Goal: Task Accomplishment & Management: Use online tool/utility

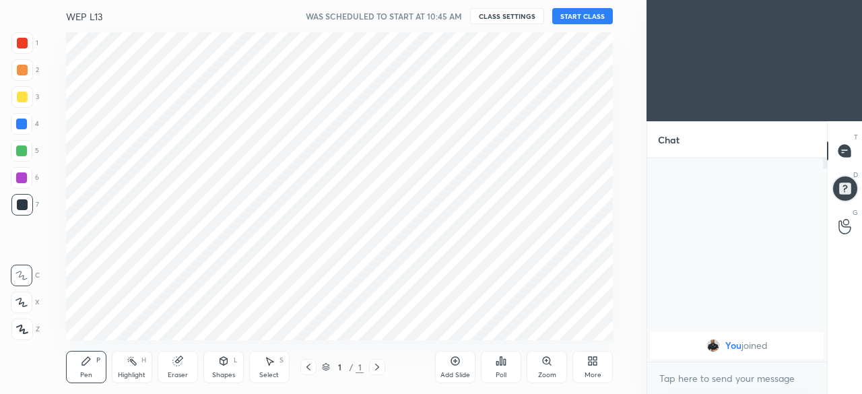
scroll to position [67061, 66776]
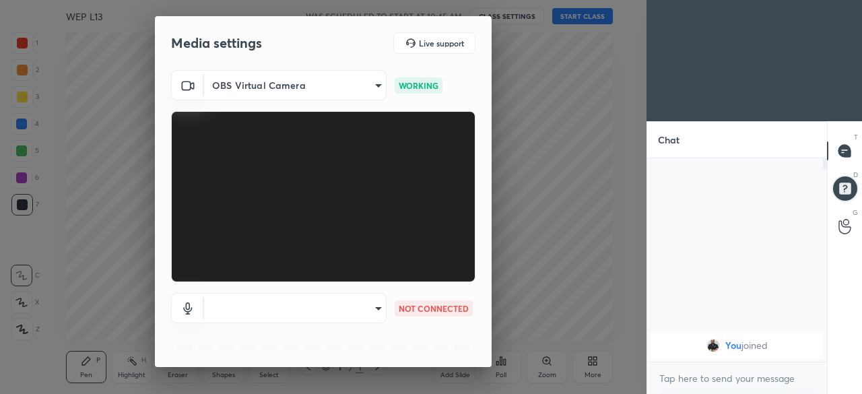
click at [287, 309] on body "1 2 3 4 5 6 7 C X Z C X Z E E Erase all H H WEP L13 WAS SCHEDULED TO START AT 1…" at bounding box center [431, 197] width 862 height 394
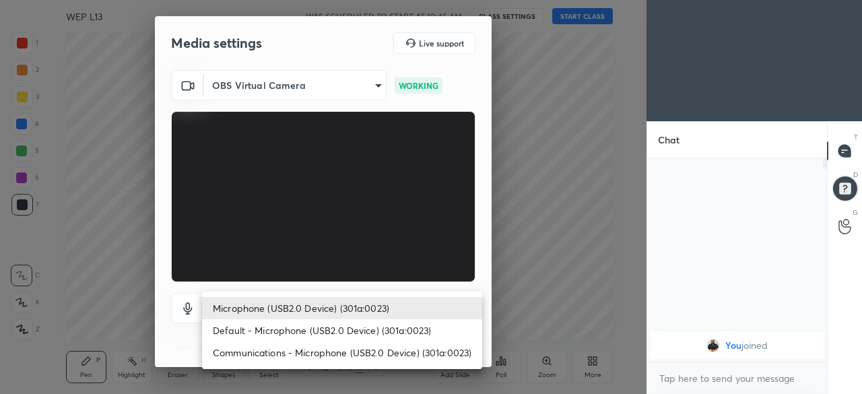
click at [298, 332] on li "Default - Microphone (USB2.0 Device) (301a:0023)" at bounding box center [342, 330] width 280 height 22
type input "default"
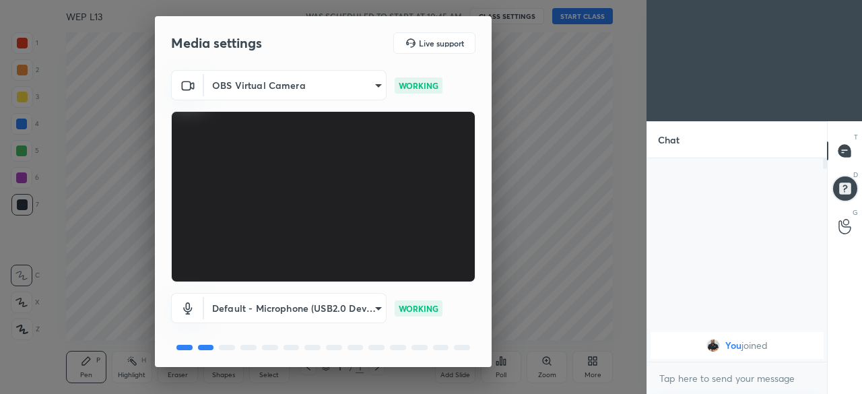
scroll to position [48, 0]
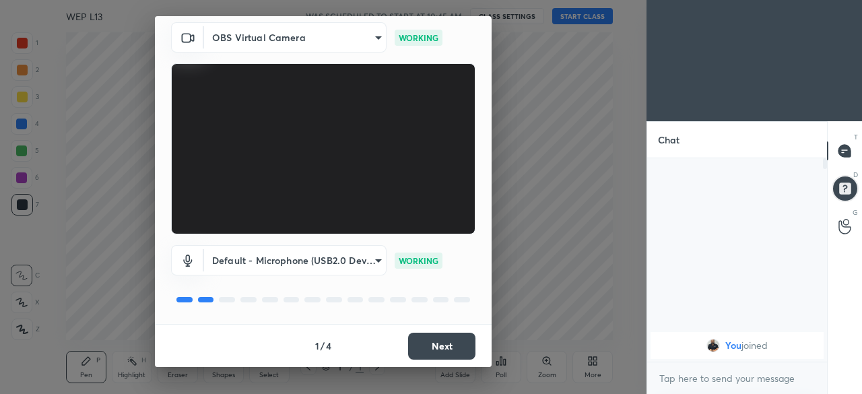
click at [416, 346] on button "Next" at bounding box center [441, 346] width 67 height 27
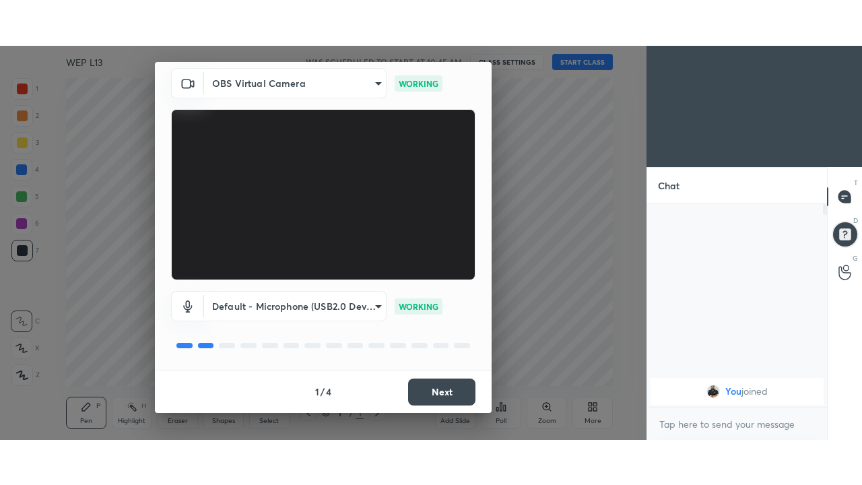
scroll to position [0, 0]
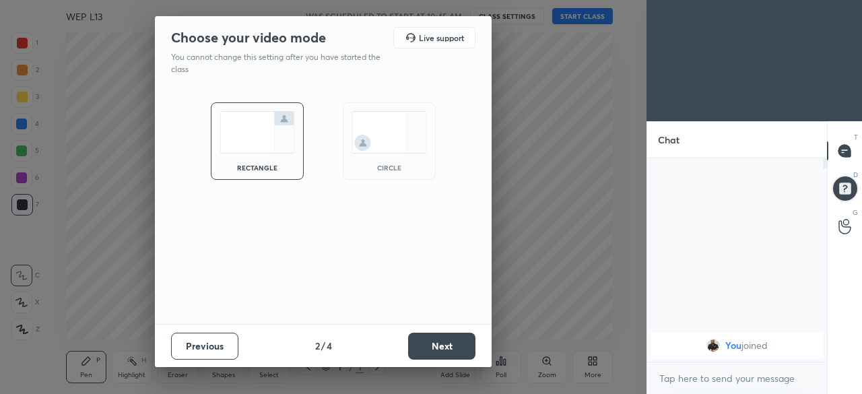
click at [423, 354] on button "Next" at bounding box center [441, 346] width 67 height 27
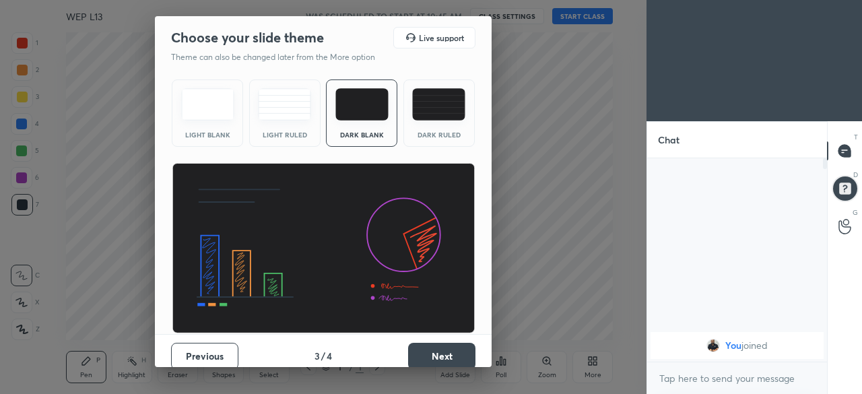
click at [415, 351] on button "Next" at bounding box center [441, 356] width 67 height 27
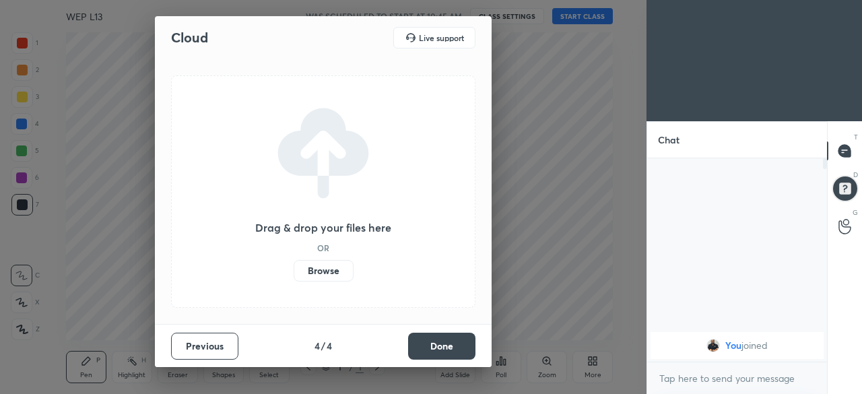
click at [325, 267] on label "Browse" at bounding box center [324, 271] width 60 height 22
click at [294, 267] on input "Browse" at bounding box center [294, 271] width 0 height 22
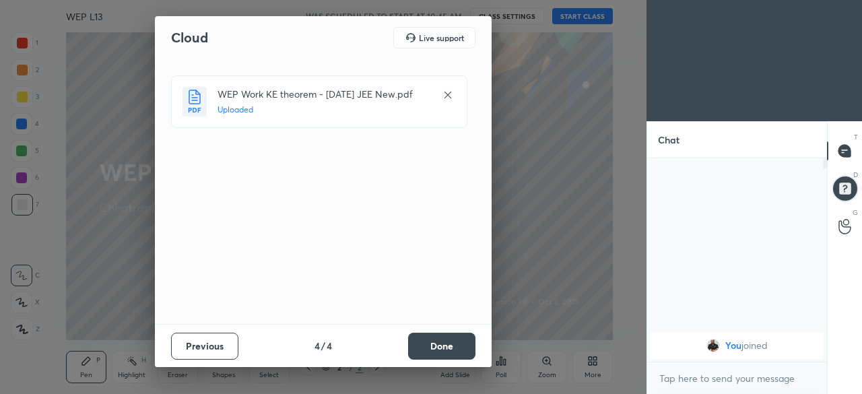
click at [438, 342] on button "Done" at bounding box center [441, 346] width 67 height 27
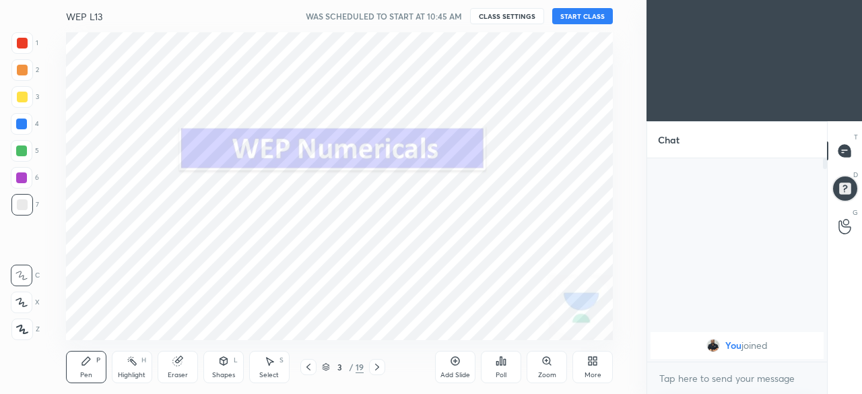
click at [567, 18] on button "START CLASS" at bounding box center [582, 16] width 61 height 16
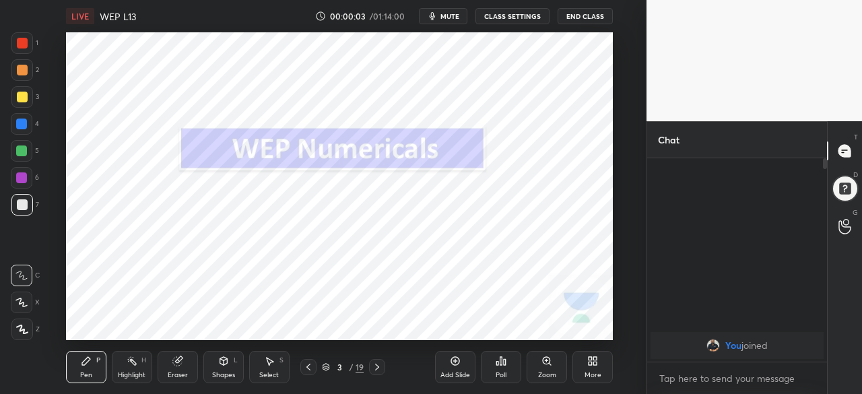
click at [379, 367] on icon at bounding box center [377, 367] width 4 height 7
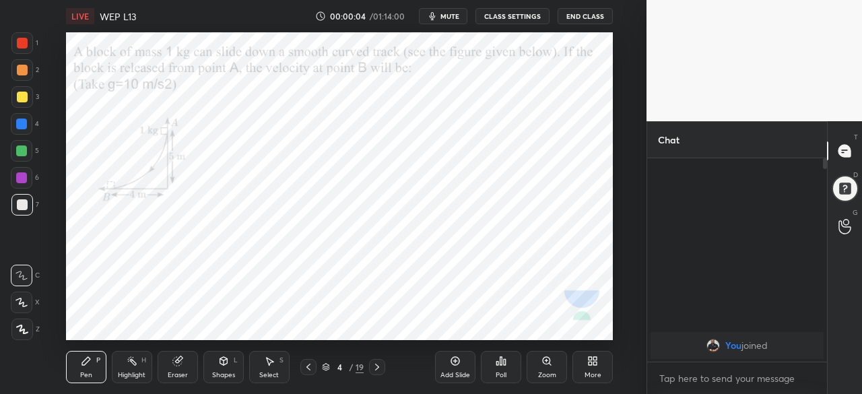
click at [302, 366] on div at bounding box center [308, 367] width 16 height 16
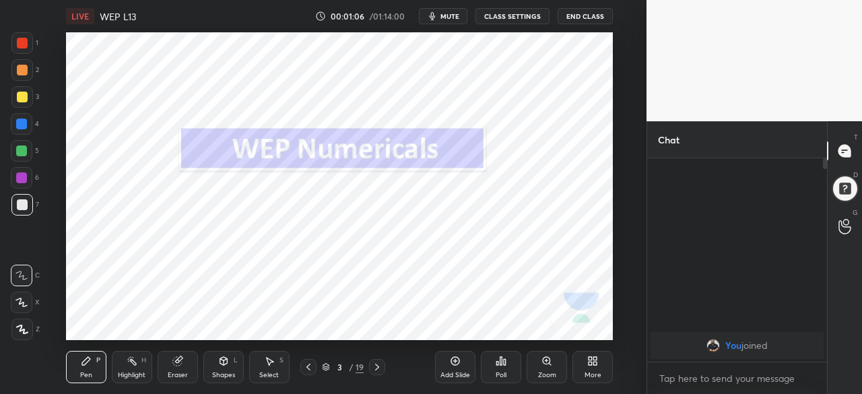
click at [377, 367] on icon at bounding box center [377, 367] width 11 height 11
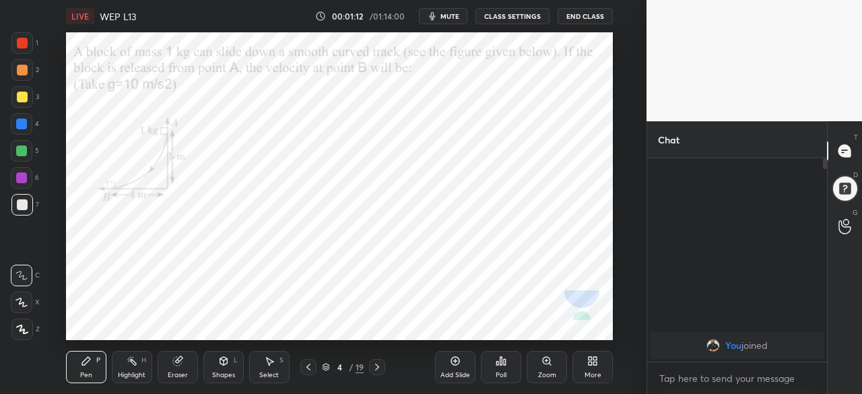
click at [377, 367] on icon at bounding box center [377, 367] width 11 height 11
click at [375, 369] on icon at bounding box center [377, 367] width 11 height 11
click at [593, 364] on icon at bounding box center [592, 361] width 11 height 11
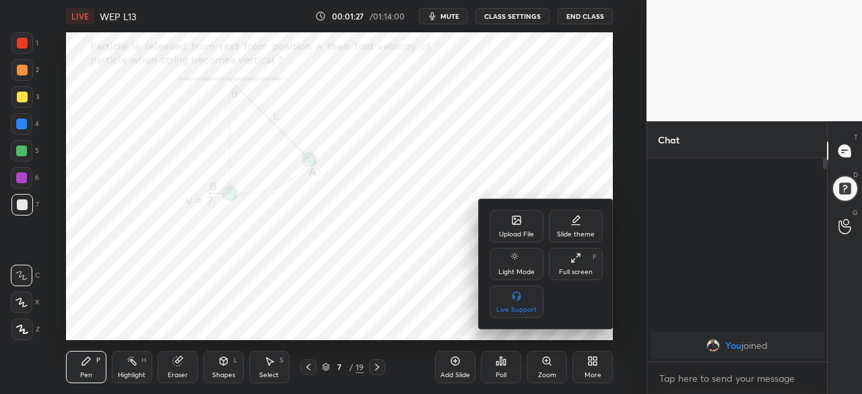
click at [572, 269] on div "Full screen" at bounding box center [576, 272] width 34 height 7
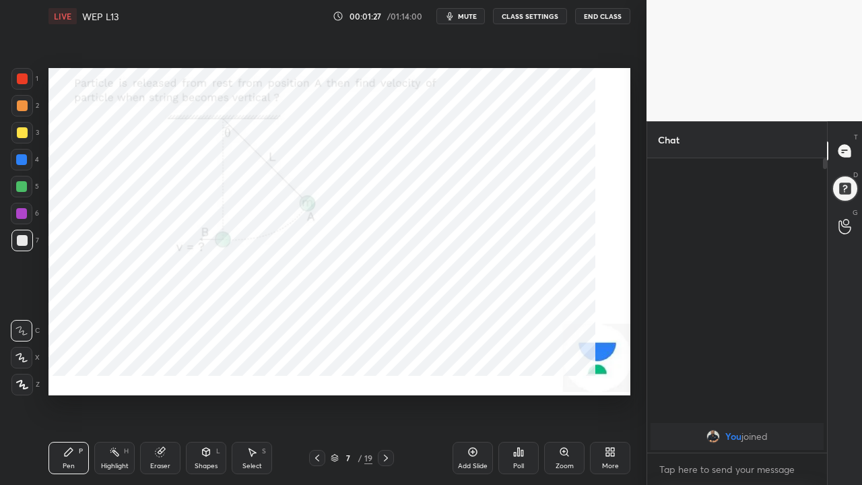
scroll to position [178, 176]
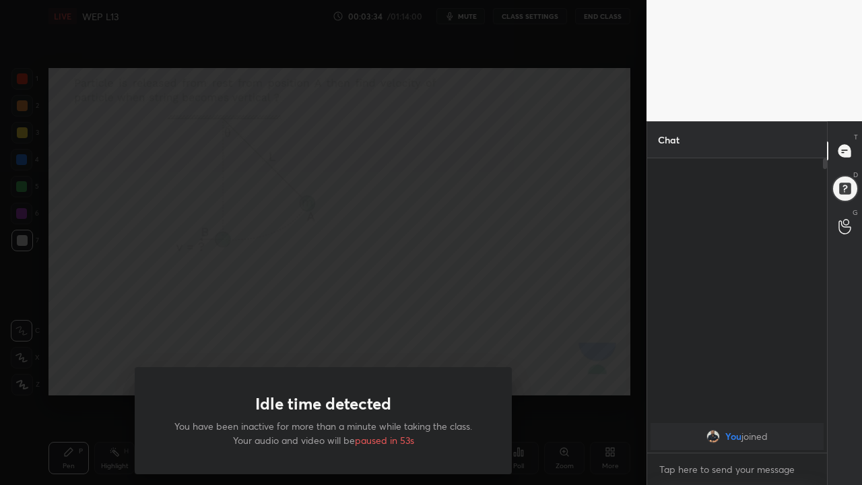
click at [94, 350] on div "Idle time detected You have been inactive for more than a minute while taking t…" at bounding box center [323, 242] width 647 height 485
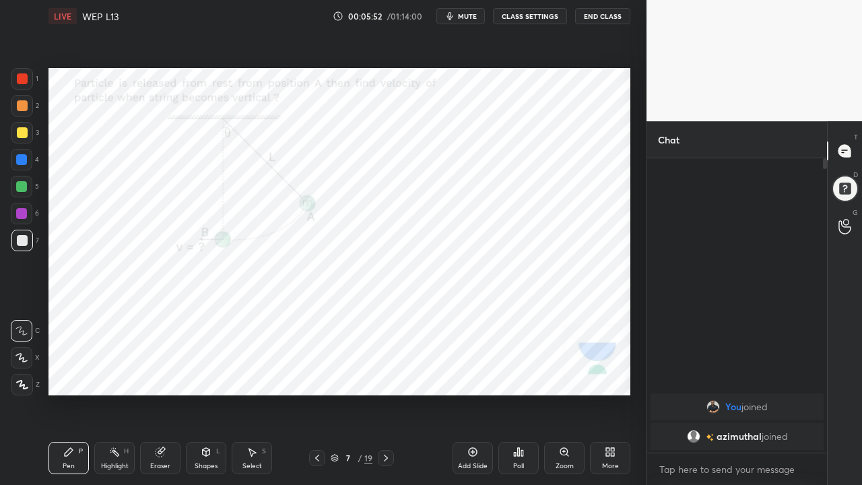
click at [470, 393] on div "Add Slide" at bounding box center [473, 458] width 40 height 32
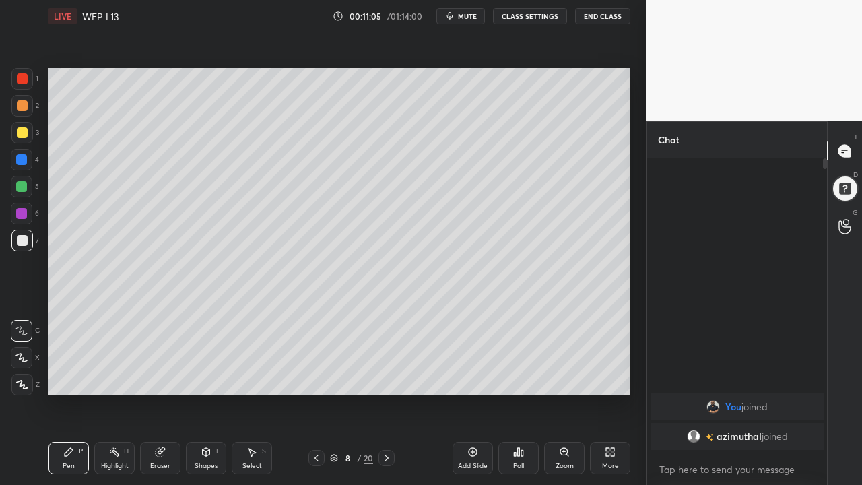
click at [315, 393] on icon at bounding box center [316, 458] width 11 height 11
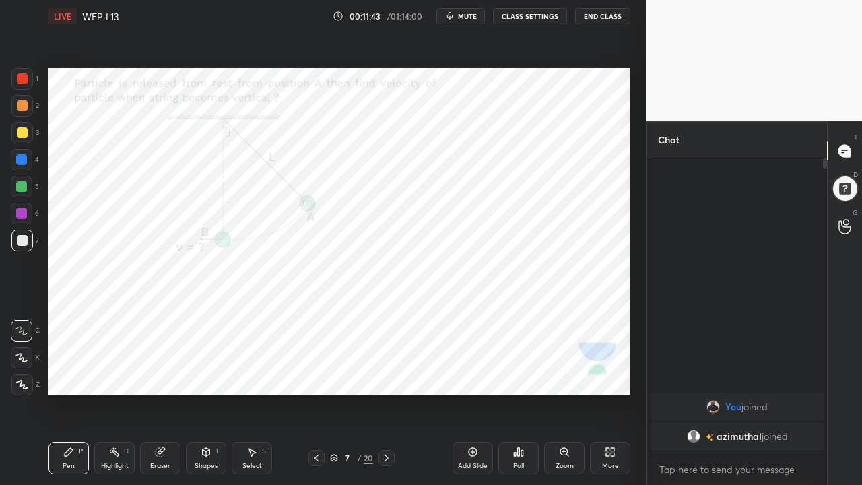
click at [23, 214] on div at bounding box center [21, 213] width 11 height 11
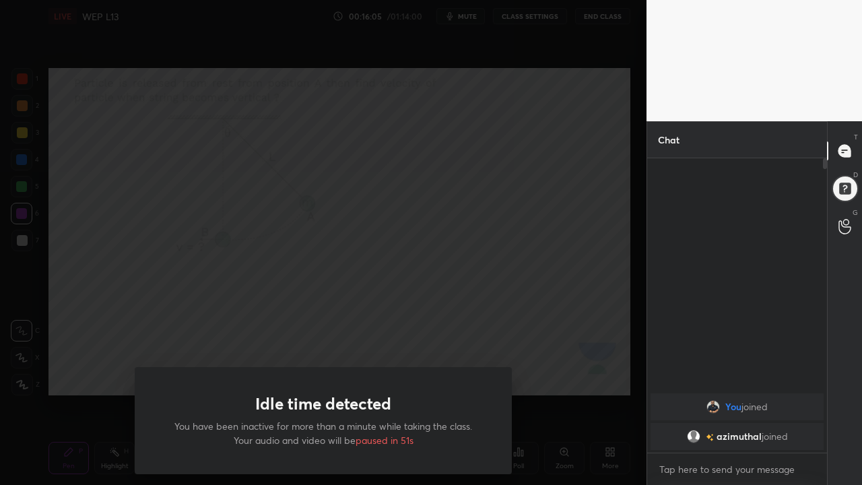
click at [67, 387] on div "Idle time detected You have been inactive for more than a minute while taking t…" at bounding box center [323, 242] width 647 height 485
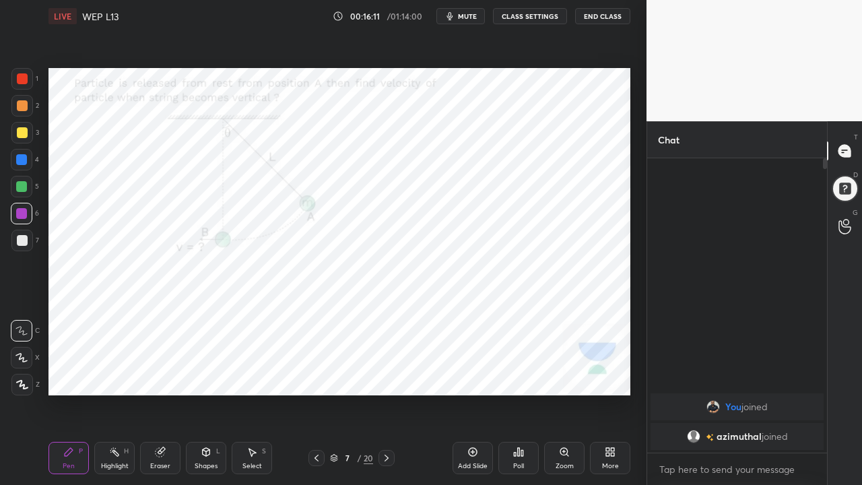
click at [385, 393] on icon at bounding box center [386, 458] width 11 height 11
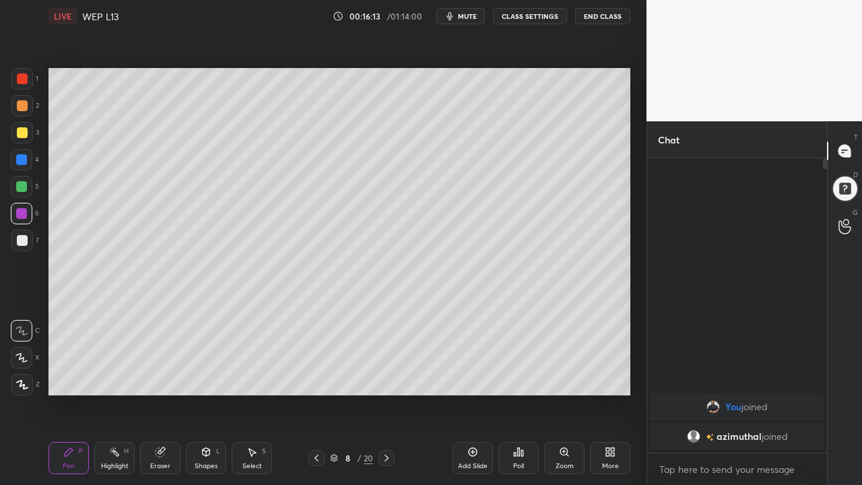
click at [386, 393] on icon at bounding box center [387, 458] width 4 height 7
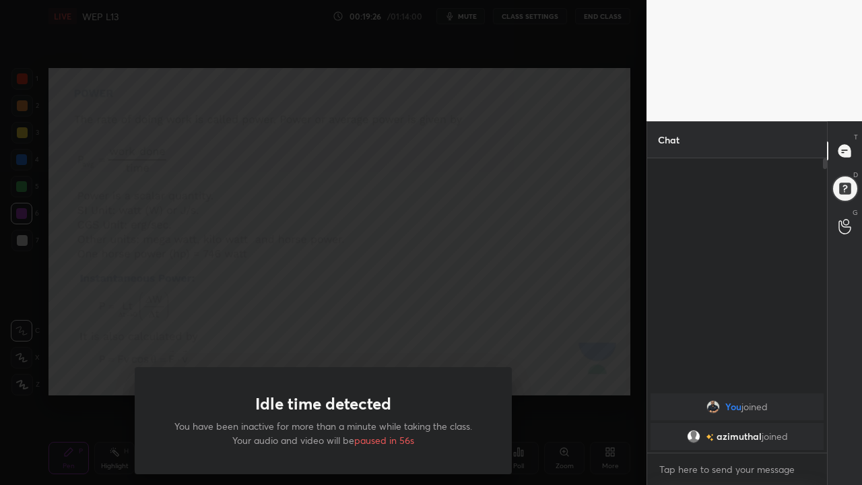
click at [58, 385] on div "Idle time detected You have been inactive for more than a minute while taking t…" at bounding box center [323, 242] width 647 height 485
click at [130, 344] on div "Idle time detected You have been inactive for more than a minute while taking t…" at bounding box center [323, 242] width 647 height 485
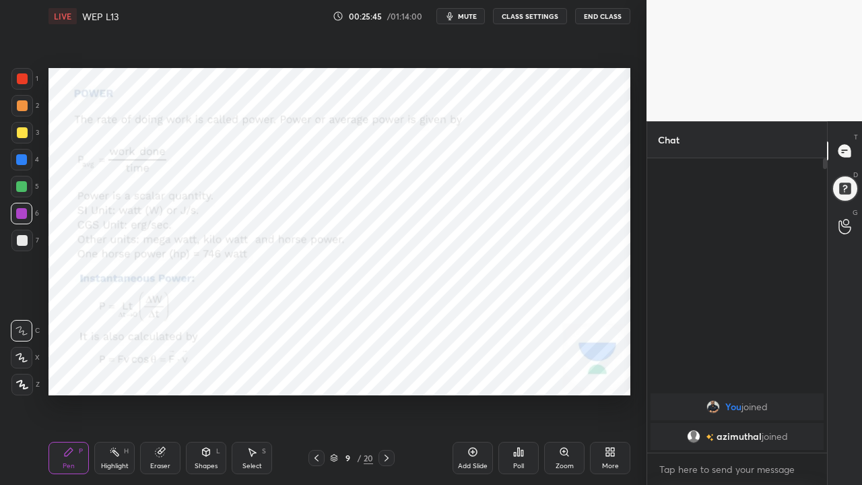
click at [386, 393] on icon at bounding box center [386, 458] width 11 height 11
click at [381, 393] on div at bounding box center [387, 458] width 16 height 16
click at [22, 164] on div at bounding box center [21, 159] width 11 height 11
click at [386, 393] on icon at bounding box center [386, 458] width 11 height 11
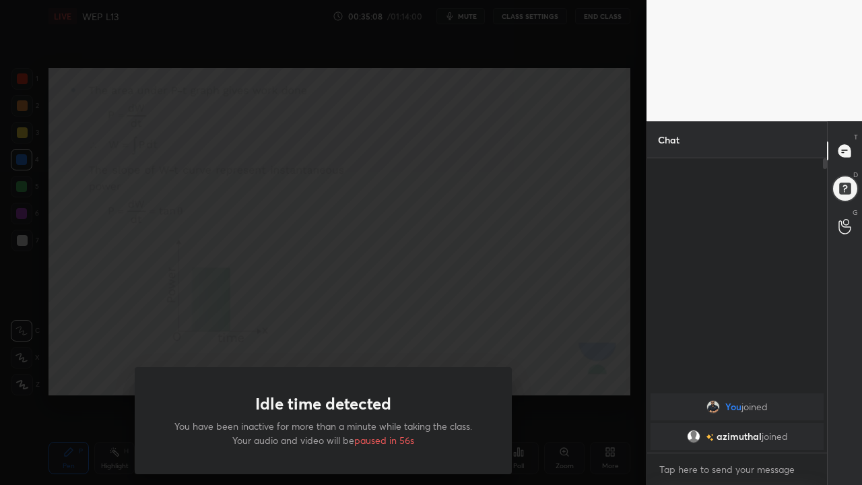
click at [274, 347] on div "Idle time detected You have been inactive for more than a minute while taking t…" at bounding box center [323, 242] width 647 height 485
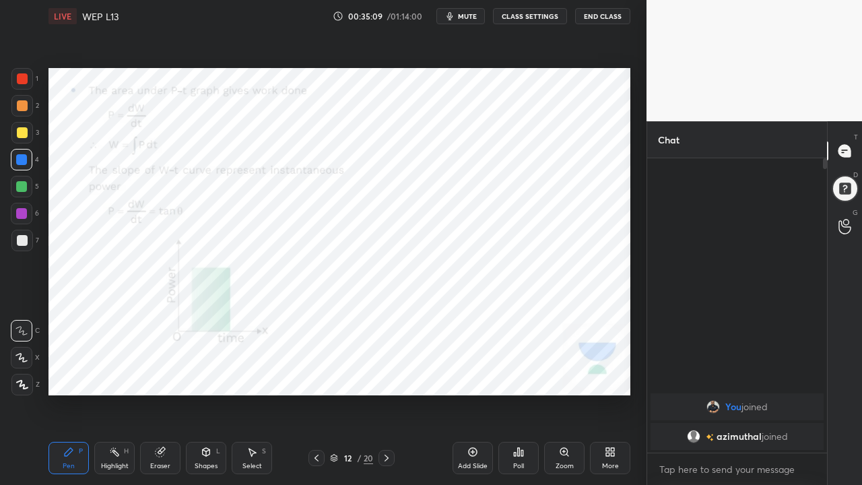
click at [460, 393] on div "Add Slide" at bounding box center [473, 458] width 40 height 32
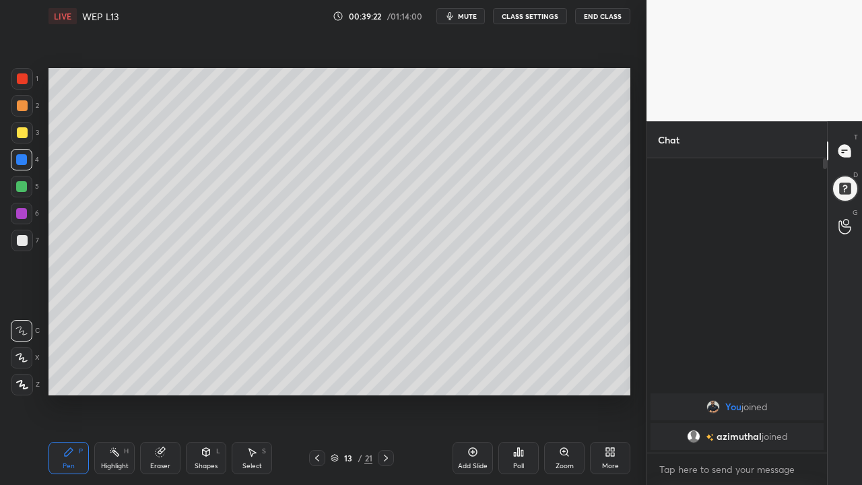
click at [22, 216] on div at bounding box center [21, 213] width 11 height 11
click at [463, 393] on div "Add Slide" at bounding box center [473, 458] width 40 height 32
click at [385, 393] on icon at bounding box center [386, 458] width 11 height 11
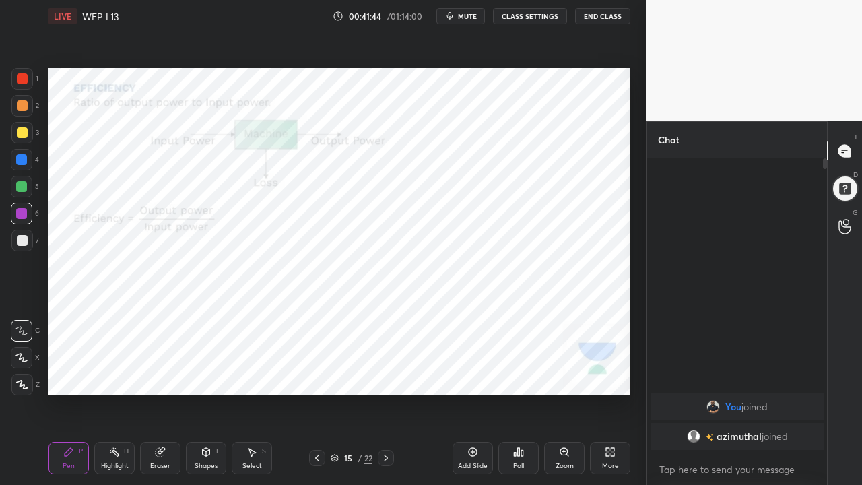
click at [317, 393] on icon at bounding box center [317, 458] width 11 height 11
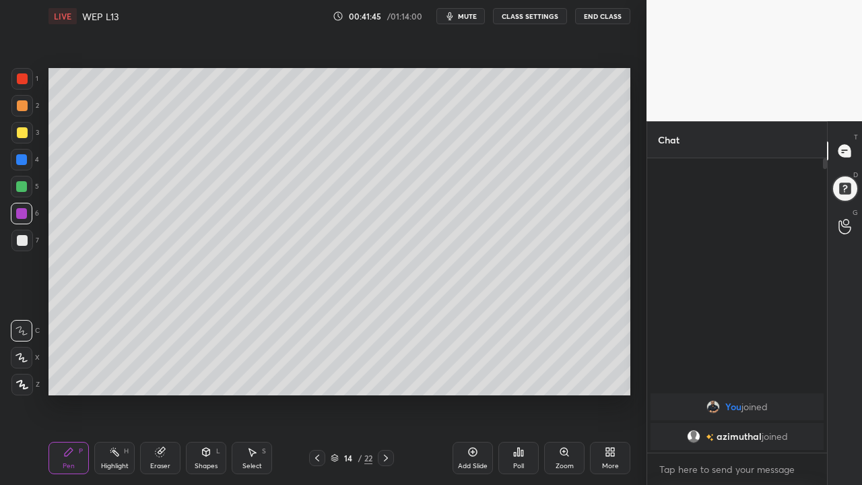
click at [317, 393] on icon at bounding box center [317, 458] width 11 height 11
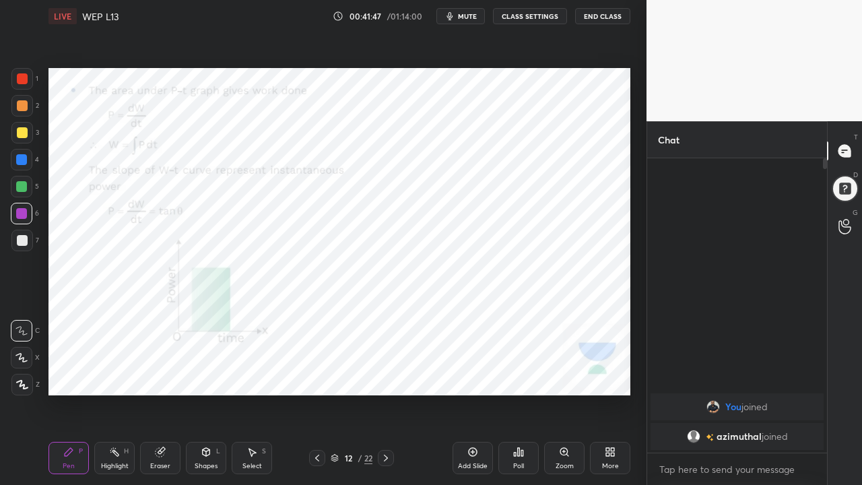
click at [386, 393] on icon at bounding box center [386, 458] width 4 height 7
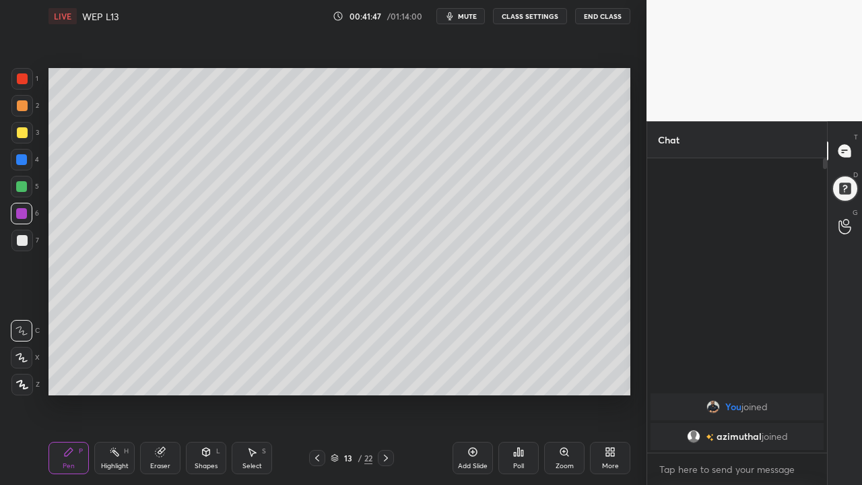
click at [386, 393] on icon at bounding box center [386, 458] width 11 height 11
click at [385, 393] on icon at bounding box center [386, 458] width 11 height 11
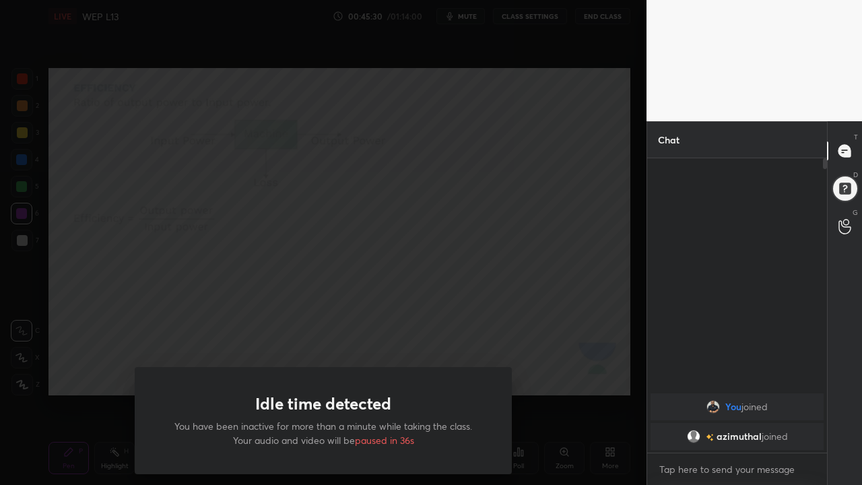
click at [119, 307] on div "Idle time detected You have been inactive for more than a minute while taking t…" at bounding box center [323, 242] width 647 height 485
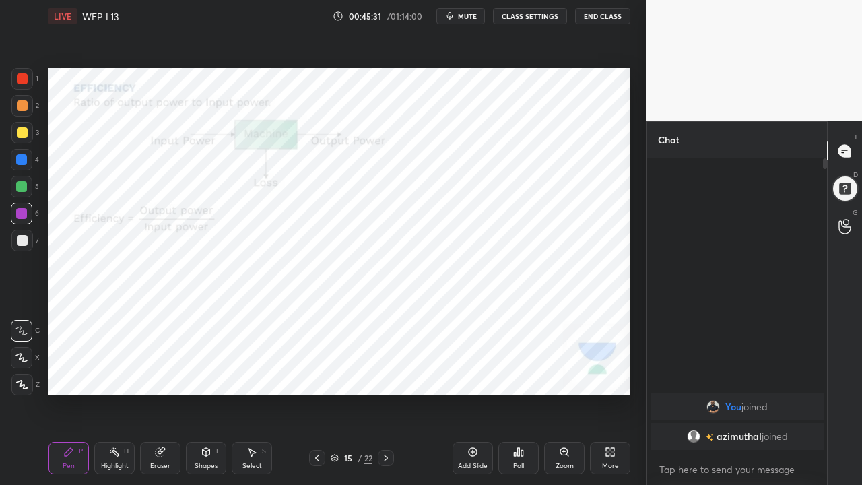
click at [388, 393] on icon at bounding box center [386, 458] width 11 height 11
click at [316, 393] on icon at bounding box center [317, 458] width 11 height 11
click at [386, 393] on icon at bounding box center [386, 458] width 11 height 11
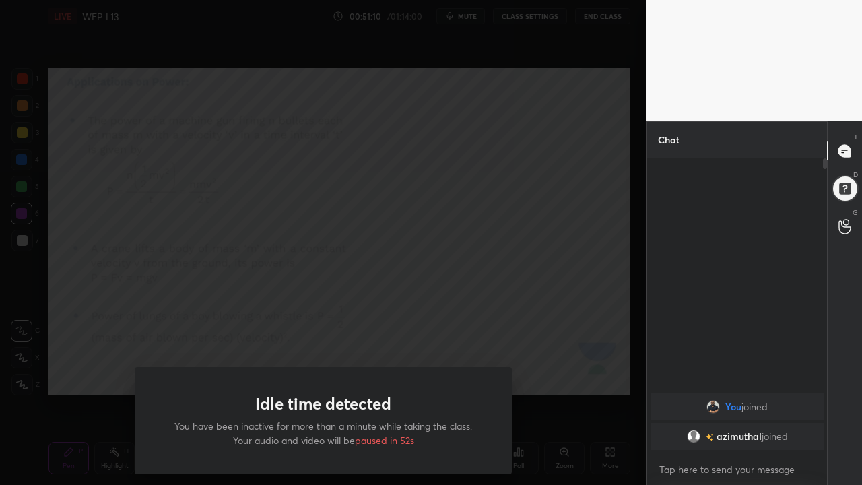
click at [79, 363] on div "Idle time detected You have been inactive for more than a minute while taking t…" at bounding box center [323, 242] width 647 height 485
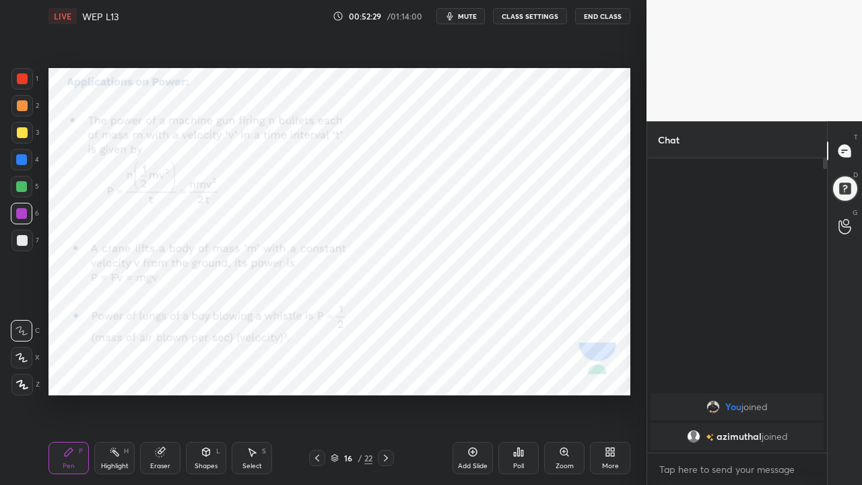
click at [384, 393] on icon at bounding box center [386, 458] width 11 height 11
click at [387, 393] on icon at bounding box center [386, 458] width 11 height 11
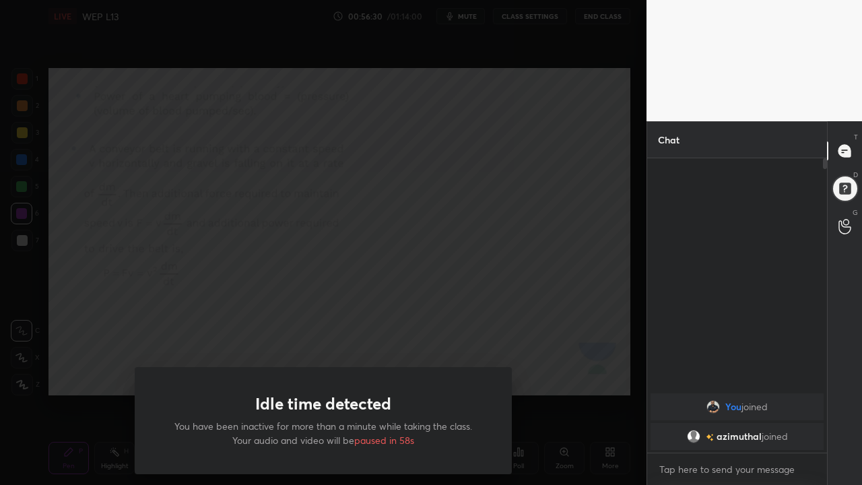
click at [63, 387] on div "Idle time detected You have been inactive for more than a minute while taking t…" at bounding box center [323, 242] width 647 height 485
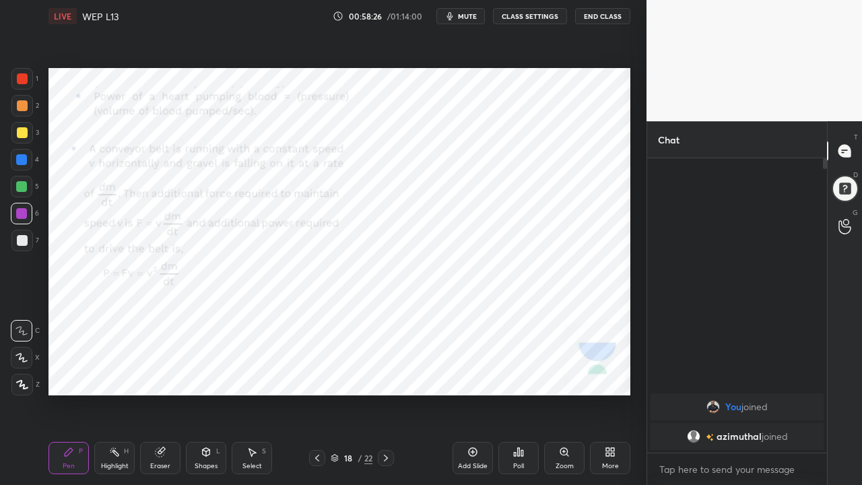
click at [385, 393] on icon at bounding box center [386, 458] width 4 height 7
click at [315, 393] on icon at bounding box center [317, 458] width 11 height 11
click at [387, 393] on icon at bounding box center [386, 458] width 4 height 7
click at [599, 22] on button "End Class" at bounding box center [602, 16] width 55 height 16
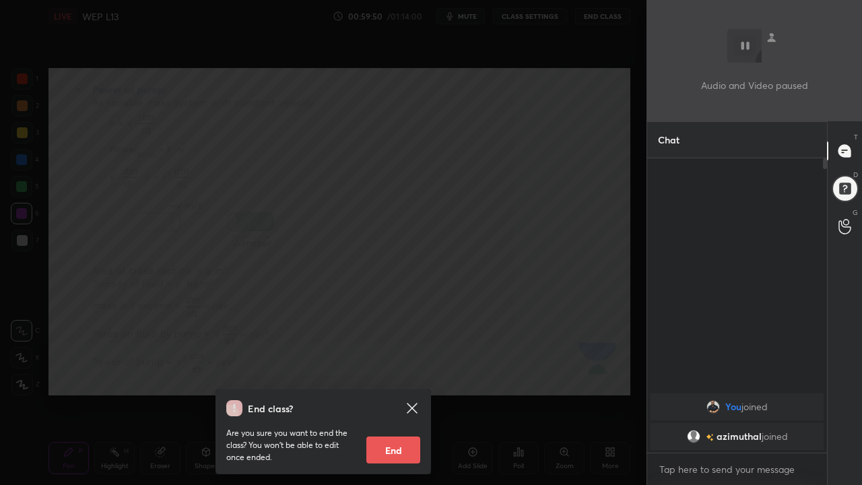
click at [399, 393] on button "End" at bounding box center [393, 450] width 54 height 27
type textarea "x"
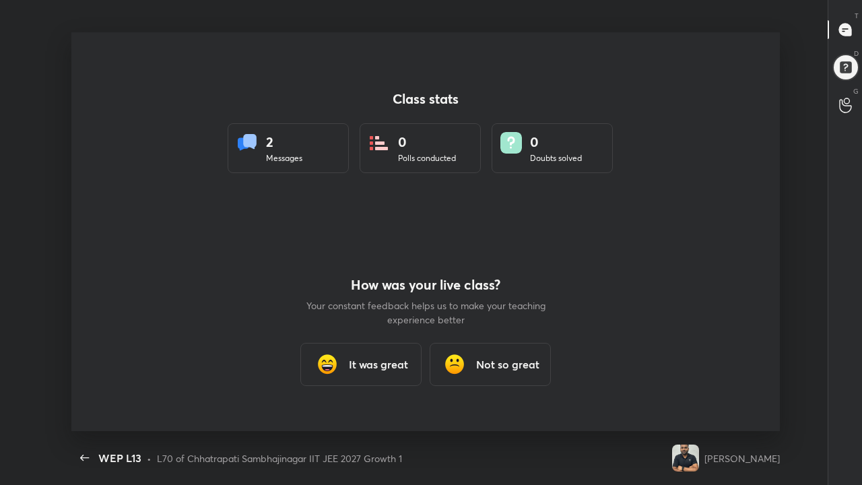
scroll to position [0, 0]
click at [327, 367] on img at bounding box center [327, 364] width 27 height 27
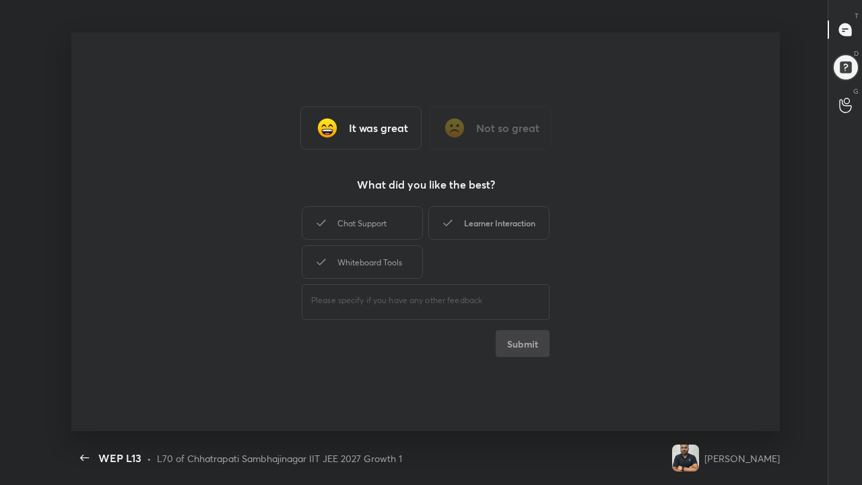
click at [486, 228] on div "Learner Interaction" at bounding box center [488, 223] width 121 height 34
click at [523, 346] on button "Submit" at bounding box center [523, 343] width 54 height 27
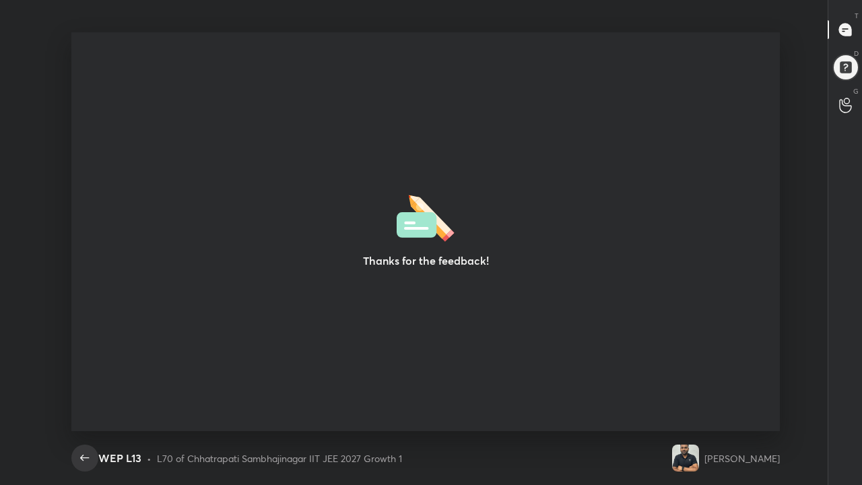
click at [88, 393] on icon "button" at bounding box center [85, 458] width 16 height 16
